Goal: Check status: Check status

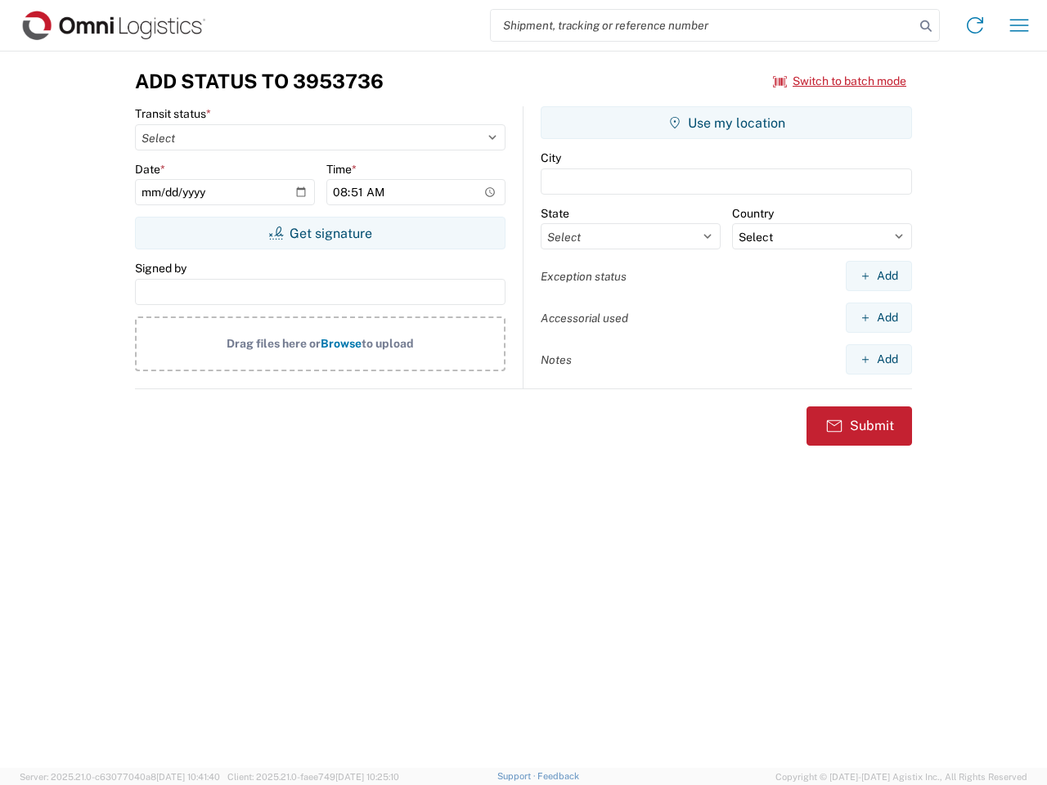
click at [703, 25] on input "search" at bounding box center [703, 25] width 424 height 31
click at [926, 26] on icon at bounding box center [926, 26] width 23 height 23
click at [975, 25] on icon at bounding box center [975, 25] width 26 height 26
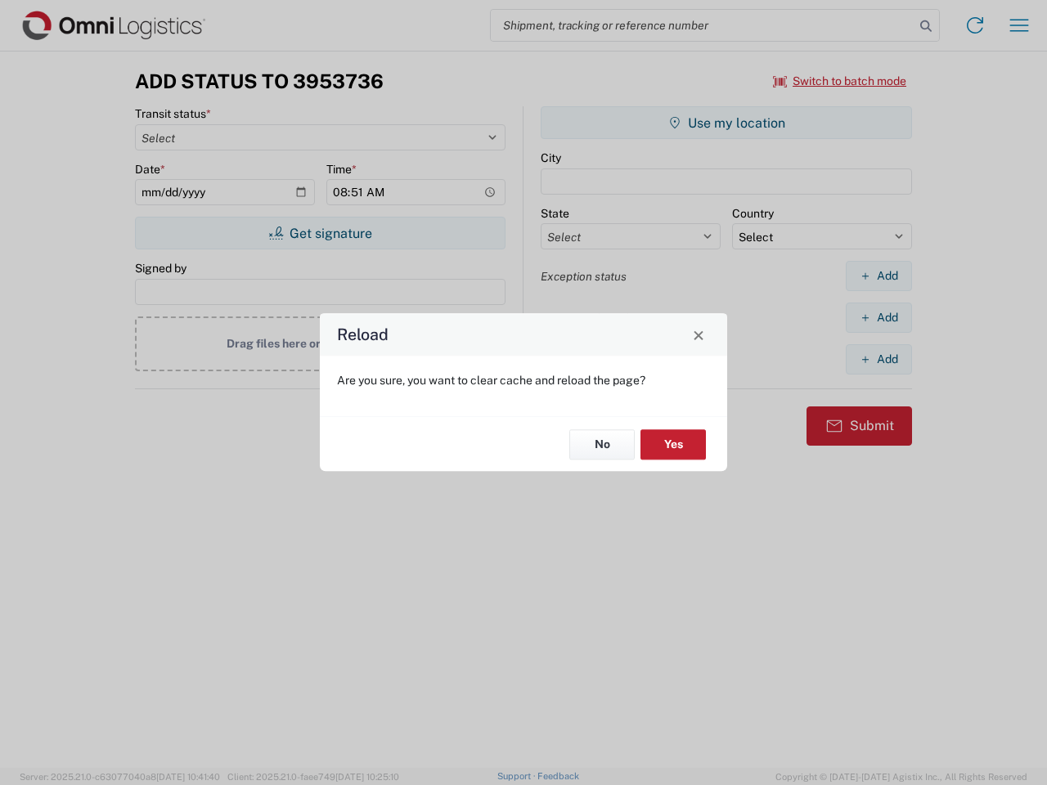
click at [1019, 25] on div "Reload Are you sure, you want to clear cache and reload the page? No Yes" at bounding box center [523, 392] width 1047 height 785
click at [840, 81] on div "Reload Are you sure, you want to clear cache and reload the page? No Yes" at bounding box center [523, 392] width 1047 height 785
click at [320, 233] on div "Reload Are you sure, you want to clear cache and reload the page? No Yes" at bounding box center [523, 392] width 1047 height 785
click at [726, 123] on div "Reload Are you sure, you want to clear cache and reload the page? No Yes" at bounding box center [523, 392] width 1047 height 785
click at [879, 276] on div "Reload Are you sure, you want to clear cache and reload the page? No Yes" at bounding box center [523, 392] width 1047 height 785
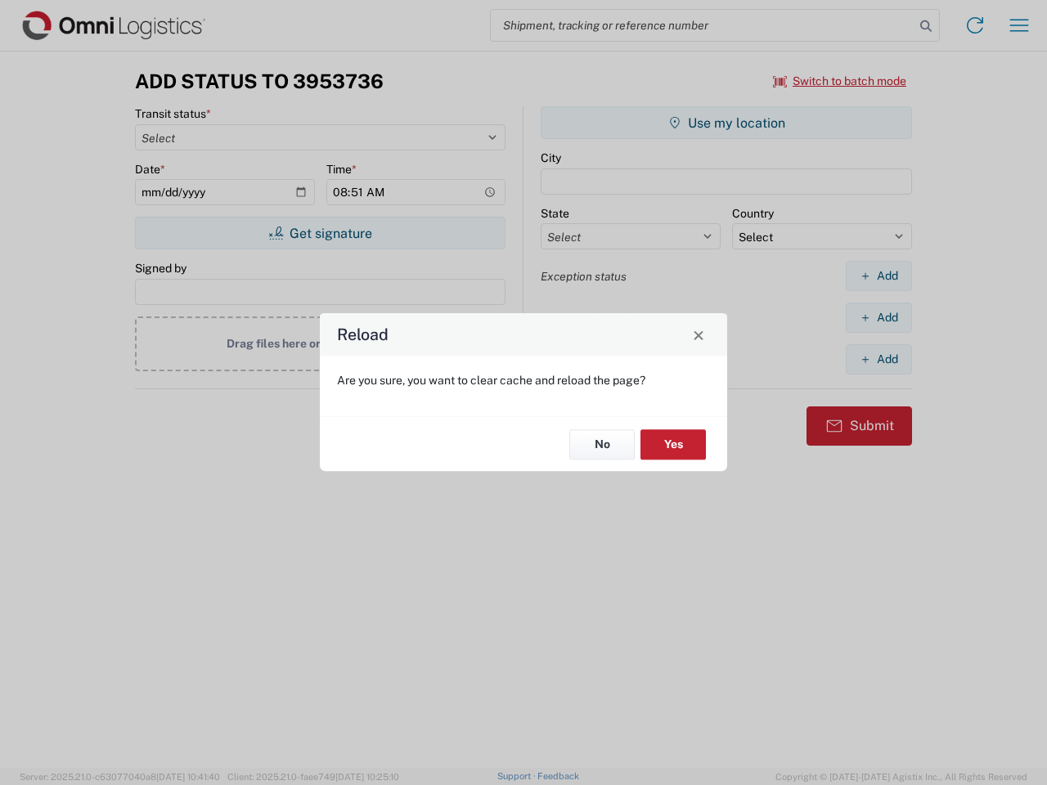
click at [879, 317] on div "Reload Are you sure, you want to clear cache and reload the page? No Yes" at bounding box center [523, 392] width 1047 height 785
click at [879, 359] on div "Reload Are you sure, you want to clear cache and reload the page? No Yes" at bounding box center [523, 392] width 1047 height 785
